Goal: Navigation & Orientation: Find specific page/section

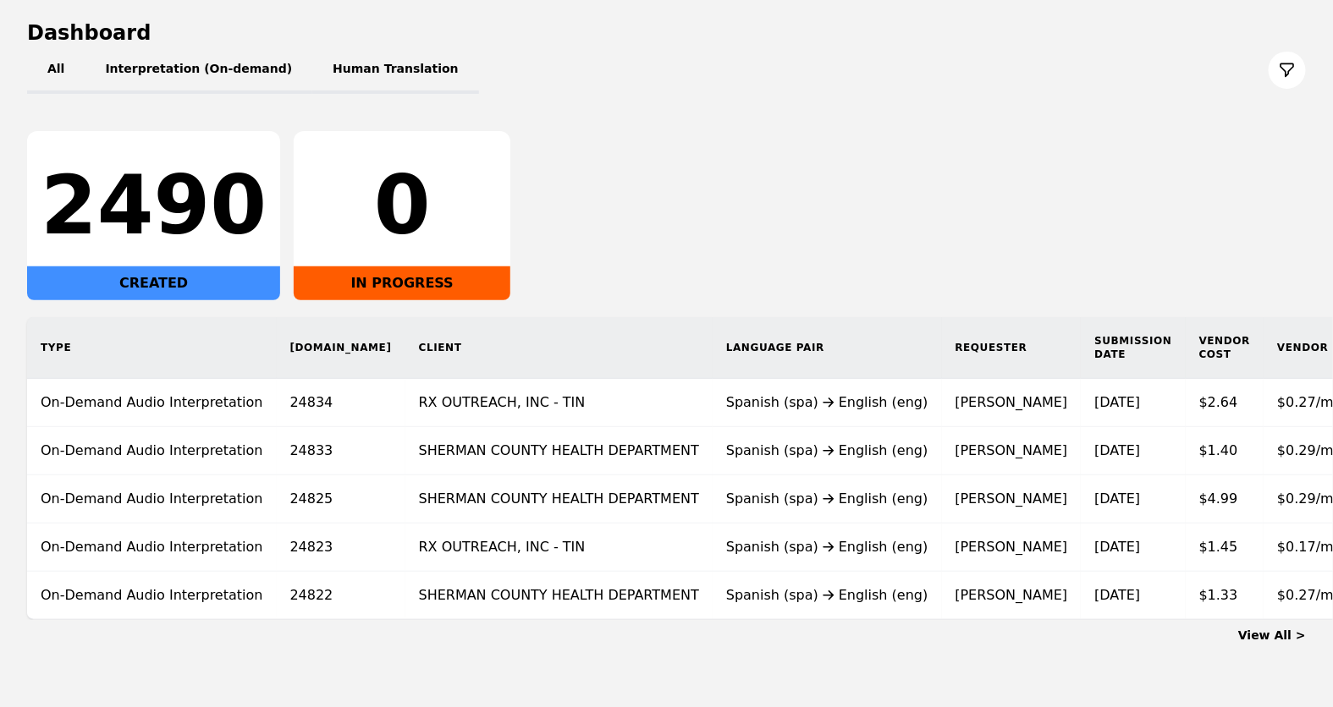
scroll to position [187, 0]
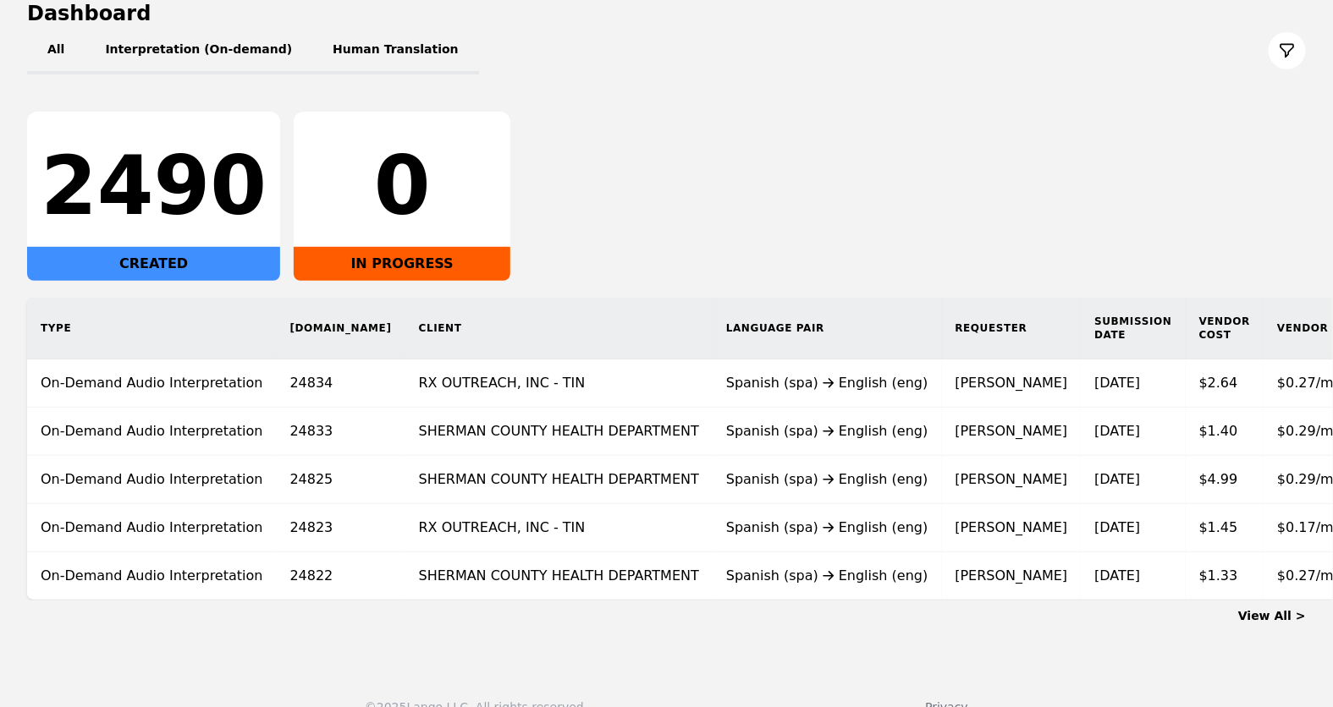
click at [1199, 616] on div "View All >" at bounding box center [666, 613] width 1279 height 24
click at [1199, 623] on link "View All >" at bounding box center [1272, 616] width 68 height 14
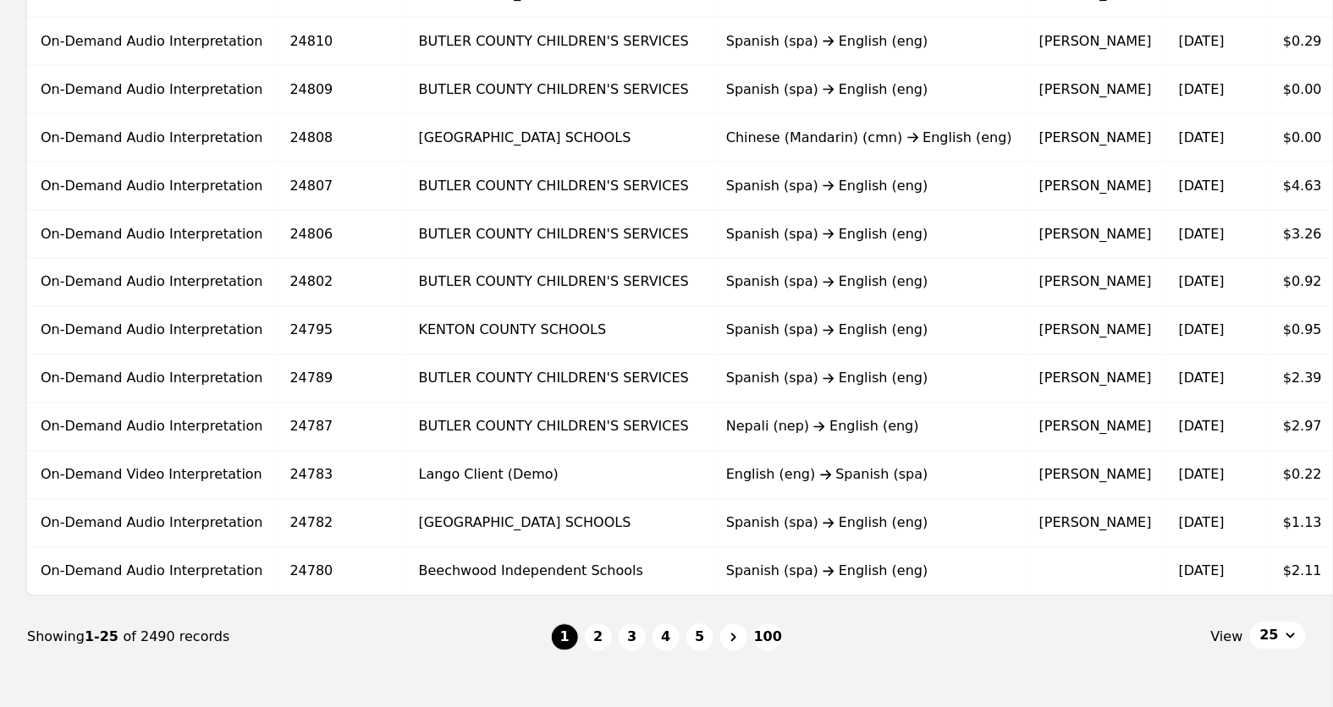
scroll to position [1038, 0]
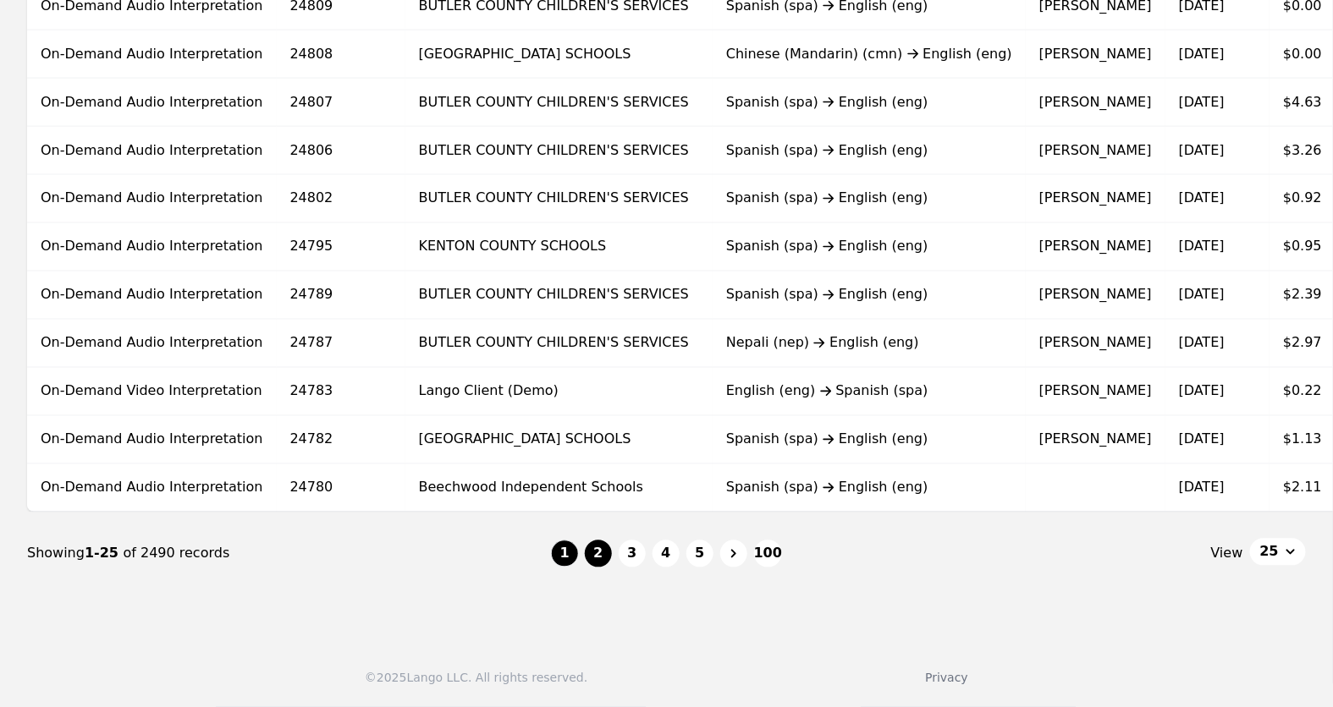
click at [602, 557] on button "2" at bounding box center [598, 554] width 27 height 27
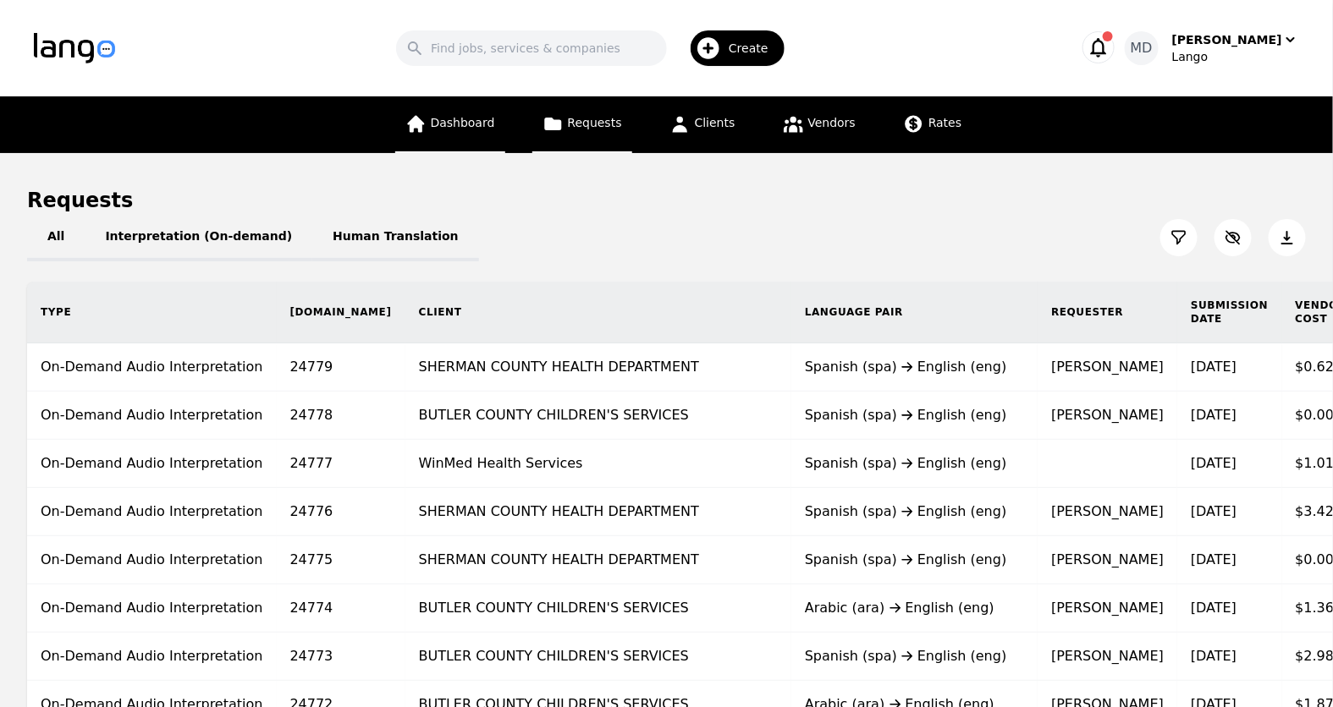
click at [432, 134] on link "Dashboard" at bounding box center [450, 124] width 110 height 57
